Goal: Task Accomplishment & Management: Manage account settings

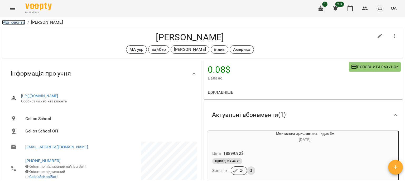
click at [16, 23] on link "Мої клієнти" at bounding box center [13, 22] width 23 height 5
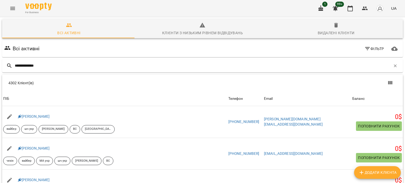
type input "**********"
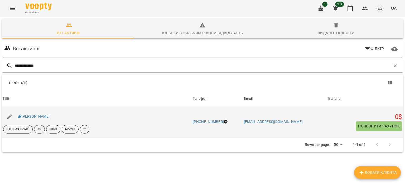
click at [39, 114] on div "[PERSON_NAME]" at bounding box center [34, 116] width 34 height 7
click at [40, 116] on link "[PERSON_NAME]" at bounding box center [34, 117] width 32 height 4
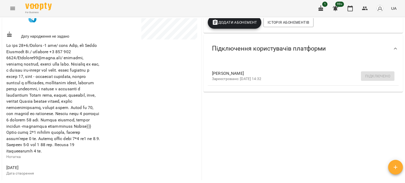
scroll to position [317, 0]
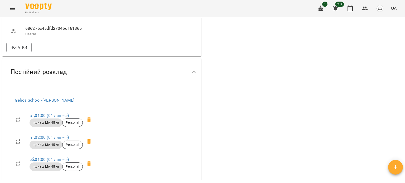
click at [182, 145] on div "Gelios School » Гусак Олена вт , 01:00 (01 лип - ∞) індивід МА 45 хв Personal п…" at bounding box center [101, 144] width 199 height 116
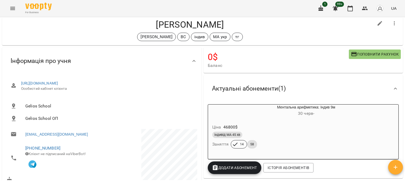
scroll to position [0, 0]
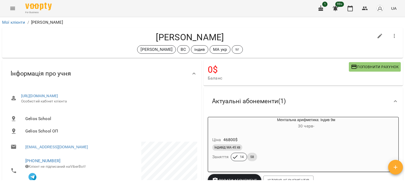
click at [23, 18] on div "Мої клієнти / Tymur Makhinia" at bounding box center [202, 22] width 403 height 8
click at [22, 22] on link "Мої клієнти" at bounding box center [13, 22] width 23 height 5
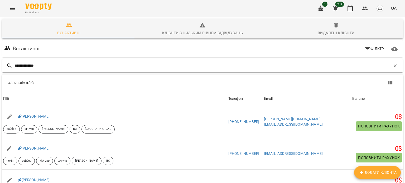
type input "**********"
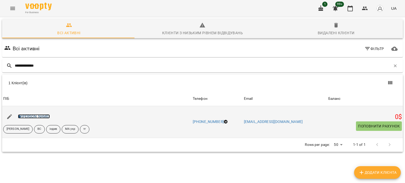
click at [43, 116] on link "[PERSON_NAME]" at bounding box center [34, 117] width 32 height 4
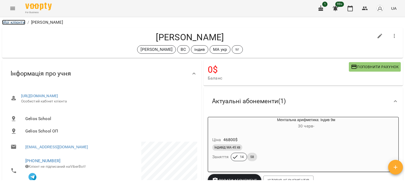
click at [25, 24] on link "Мої клієнти" at bounding box center [13, 22] width 23 height 5
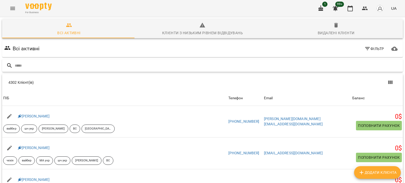
click at [58, 62] on input "text" at bounding box center [208, 65] width 386 height 9
type input "********"
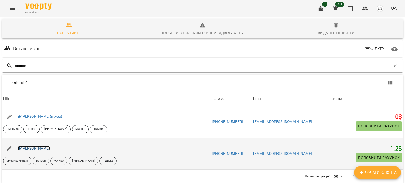
click at [41, 149] on link "[PERSON_NAME]" at bounding box center [34, 148] width 32 height 4
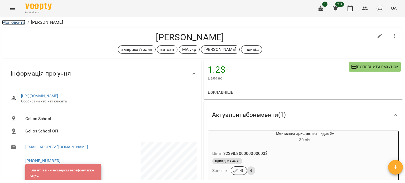
click at [20, 22] on link "Мої клієнти" at bounding box center [13, 22] width 23 height 5
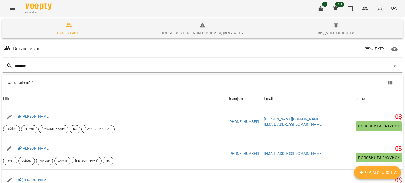
type input "********"
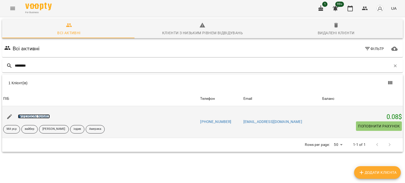
click at [34, 116] on link "Давід Копейкін" at bounding box center [34, 117] width 32 height 4
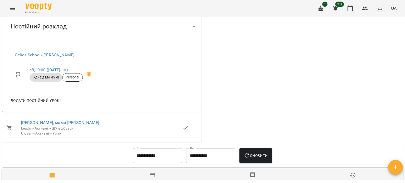
scroll to position [409, 0]
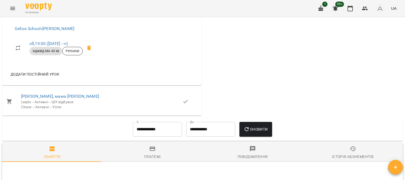
click at [14, 10] on icon "Menu" at bounding box center [12, 8] width 5 height 3
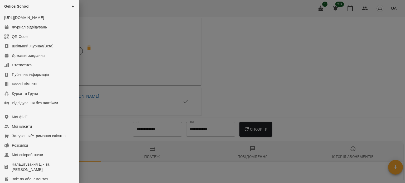
click at [302, 78] on div at bounding box center [202, 91] width 405 height 183
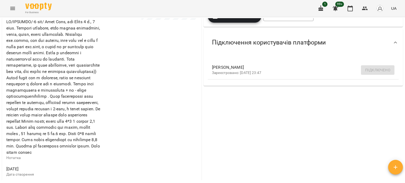
scroll to position [40, 0]
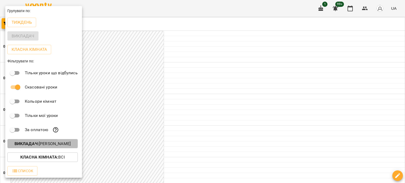
click at [57, 144] on p "Викладач : [PERSON_NAME]" at bounding box center [43, 144] width 56 height 6
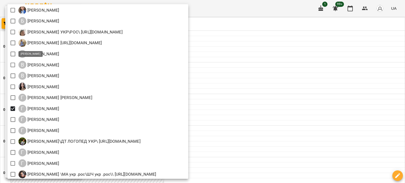
scroll to position [132, 0]
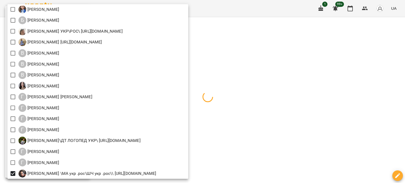
click at [360, 100] on div at bounding box center [202, 91] width 405 height 183
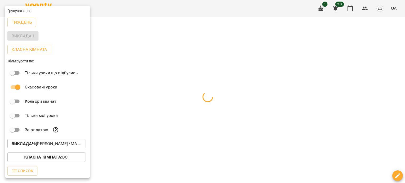
click at [319, 76] on div at bounding box center [202, 91] width 405 height 183
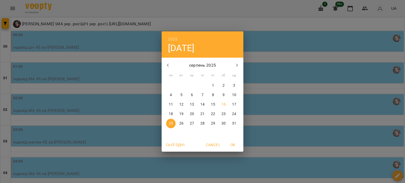
click at [211, 104] on p "15" at bounding box center [213, 104] width 4 height 5
type input "**********"
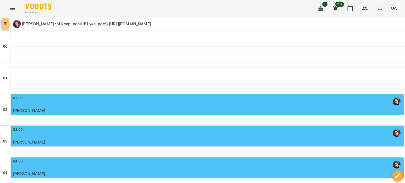
click at [3, 22] on span "button" at bounding box center [5, 23] width 7 height 3
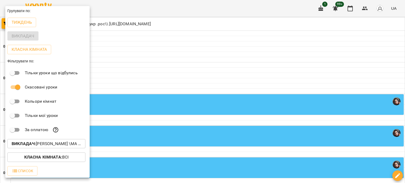
click at [43, 145] on p "Викладач : [PERSON_NAME] \МА укр .рос\ШЧ укр .рос\\ [URL][DOMAIN_NAME]" at bounding box center [47, 144] width 70 height 6
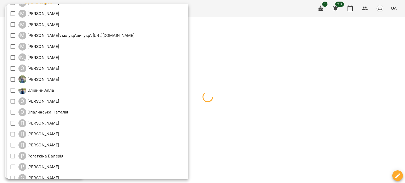
scroll to position [422, 0]
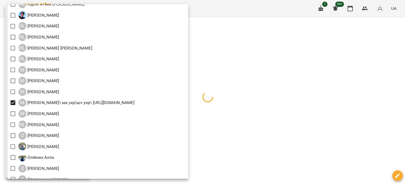
click at [362, 69] on div at bounding box center [202, 91] width 405 height 183
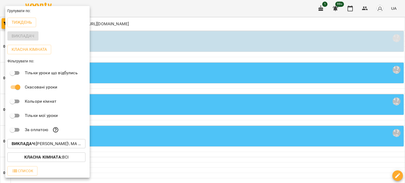
click at [206, 173] on div at bounding box center [202, 91] width 405 height 183
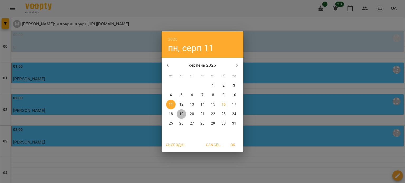
click at [182, 113] on p "19" at bounding box center [181, 114] width 4 height 5
type input "**********"
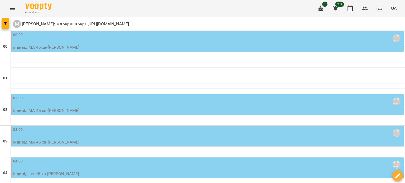
scroll to position [475, 0]
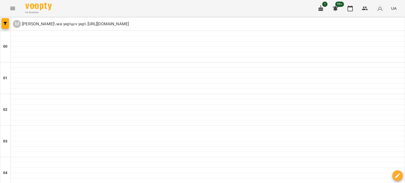
scroll to position [449, 0]
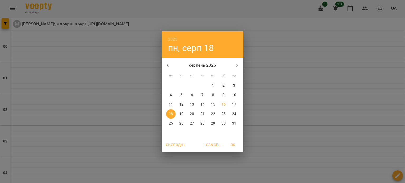
click at [180, 124] on p "26" at bounding box center [181, 123] width 4 height 5
type input "**********"
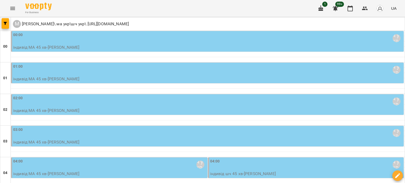
scroll to position [501, 0]
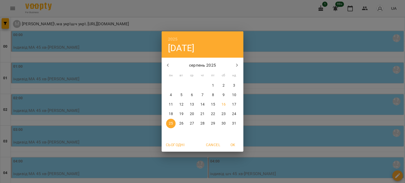
click at [213, 123] on p "29" at bounding box center [213, 123] width 4 height 5
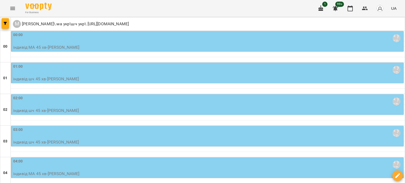
click at [320, 9] on icon "button" at bounding box center [321, 8] width 5 height 6
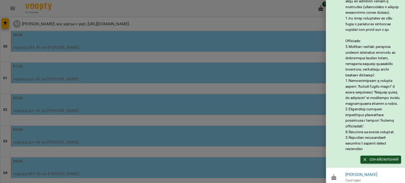
scroll to position [57, 0]
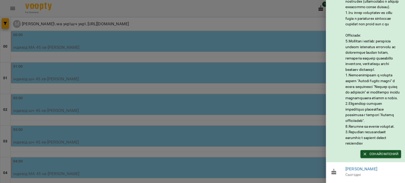
click at [251, 15] on div at bounding box center [202, 91] width 405 height 183
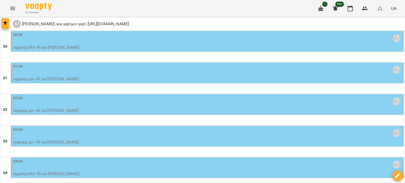
click at [3, 24] on span "button" at bounding box center [5, 23] width 7 height 3
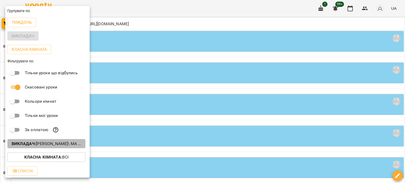
click at [50, 143] on p "Викладач : [PERSON_NAME]\ ма укр\шч укр\ [URL][DOMAIN_NAME]" at bounding box center [47, 144] width 70 height 6
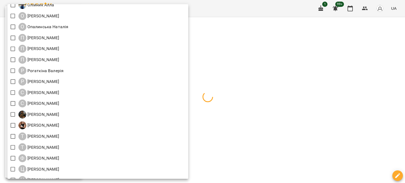
scroll to position [594, 0]
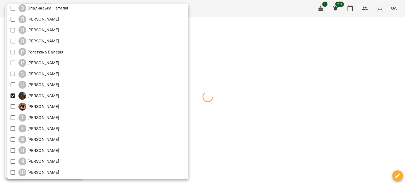
click at [336, 73] on div at bounding box center [202, 91] width 405 height 183
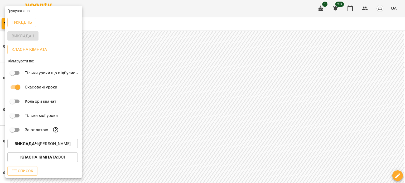
click at [332, 157] on div at bounding box center [202, 91] width 405 height 183
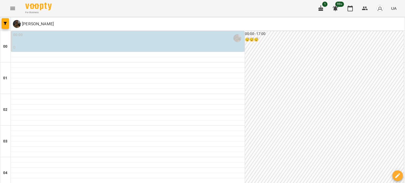
scroll to position [563, 0]
